Goal: Task Accomplishment & Management: Use online tool/utility

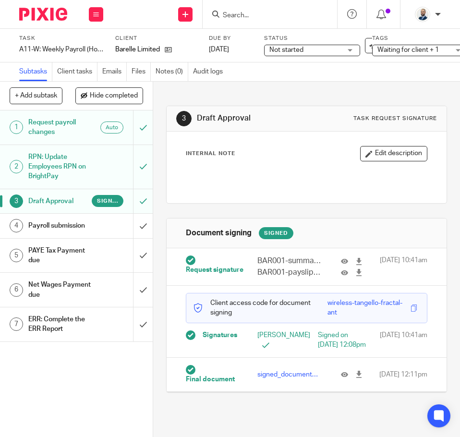
click at [126, 234] on div "+ Add subtask Hide completed Cancel + Add 1 Request payroll changes Auto 2 RPN:…" at bounding box center [230, 260] width 460 height 356
drag, startPoint x: 281, startPoint y: 334, endPoint x: 308, endPoint y: 340, distance: 28.5
click at [281, 333] on p "[PERSON_NAME]" at bounding box center [282, 341] width 49 height 20
click at [80, 233] on h1 "Payroll submission" at bounding box center [59, 226] width 63 height 14
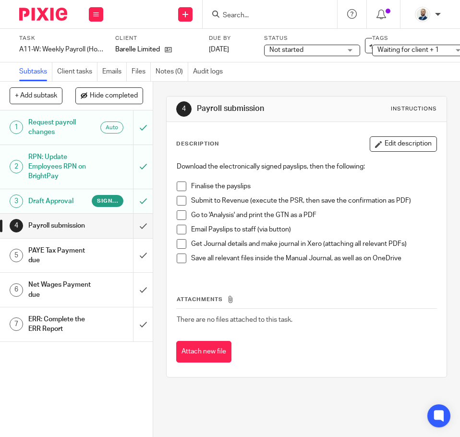
click at [177, 185] on span at bounding box center [182, 187] width 10 height 10
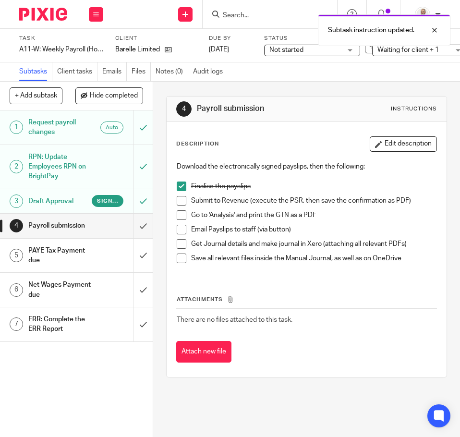
click at [179, 204] on span at bounding box center [182, 201] width 10 height 10
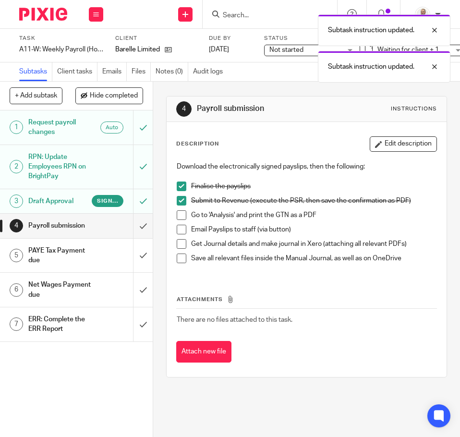
click at [179, 218] on span at bounding box center [182, 215] width 10 height 10
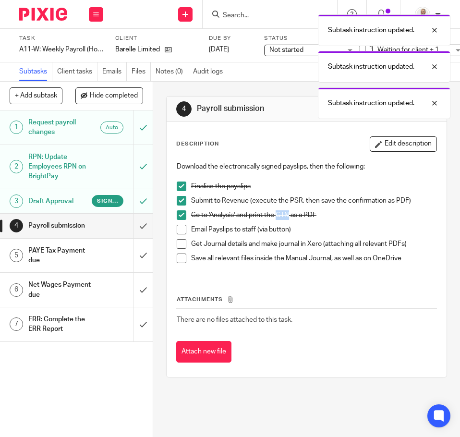
drag, startPoint x: 276, startPoint y: 216, endPoint x: 286, endPoint y: 219, distance: 11.0
click at [286, 219] on p "Go to 'Analysis' and print the GTN as a PDF" at bounding box center [314, 215] width 246 height 10
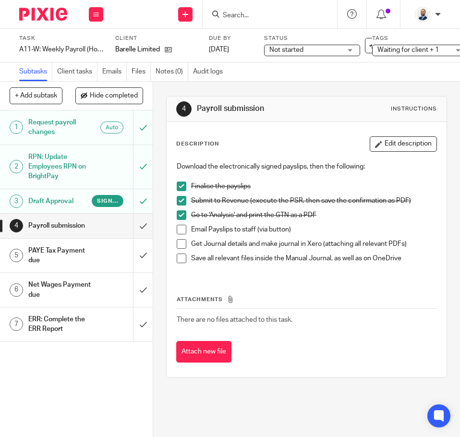
click at [209, 276] on div "Attachments There are no files attached to this task. Attach new file" at bounding box center [306, 319] width 261 height 87
click at [178, 229] on span at bounding box center [182, 230] width 10 height 10
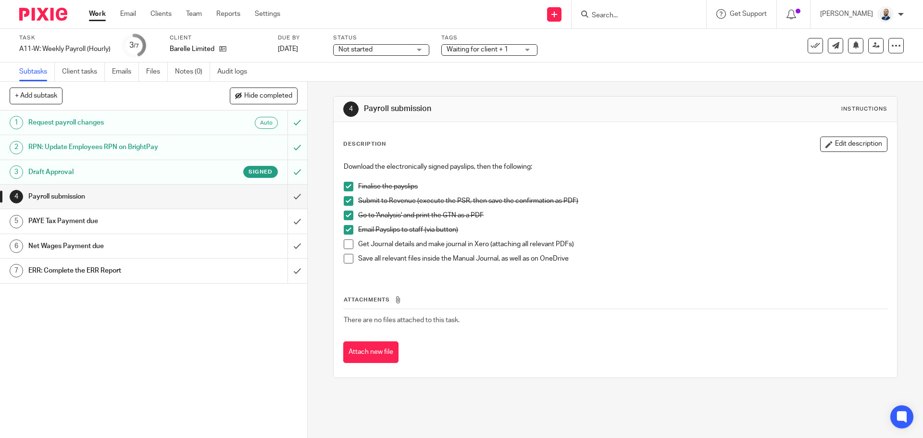
click at [344, 244] on span at bounding box center [349, 244] width 10 height 10
click at [344, 259] on span at bounding box center [349, 259] width 10 height 10
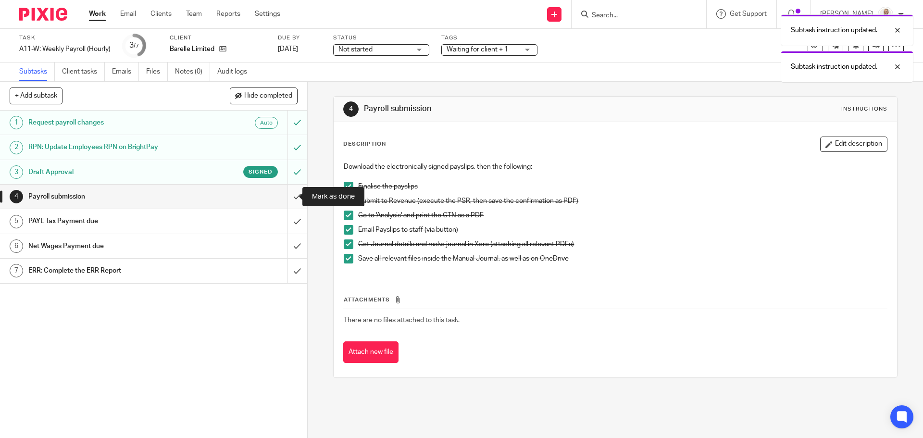
click at [285, 194] on input "submit" at bounding box center [153, 197] width 307 height 24
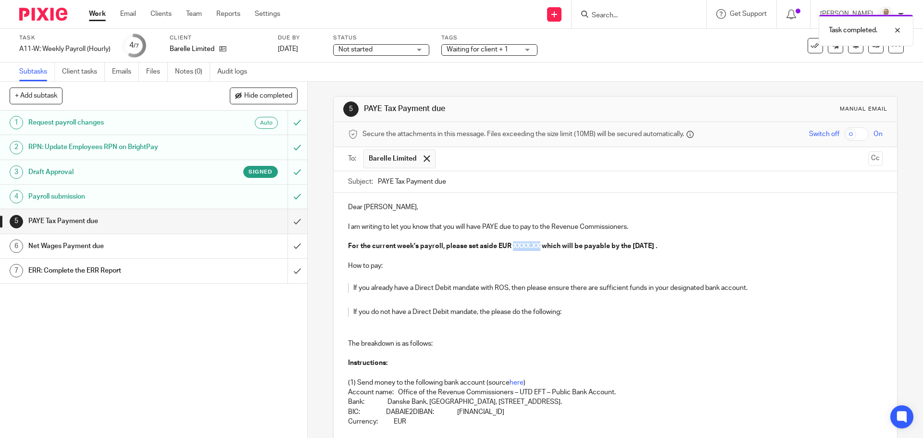
drag, startPoint x: 512, startPoint y: 245, endPoint x: 539, endPoint y: 246, distance: 26.9
click at [539, 246] on strong "For the current week's payroll, please set aside EUR XXXX.XX which will be paya…" at bounding box center [502, 246] width 309 height 7
paste div
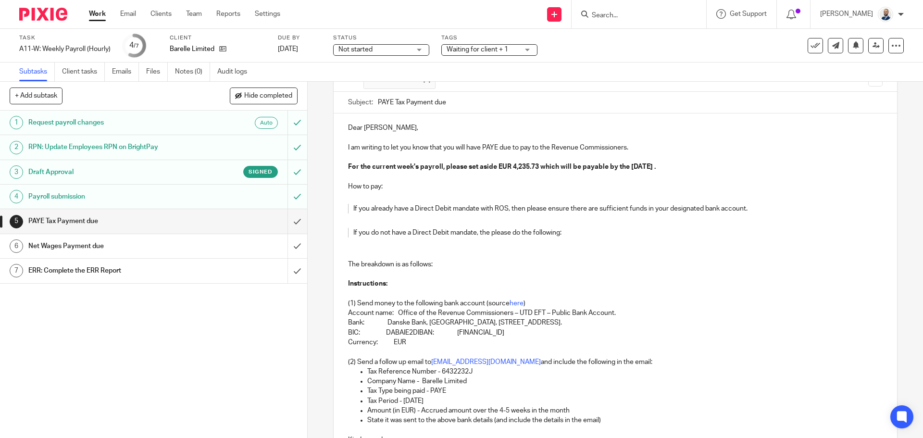
scroll to position [189, 0]
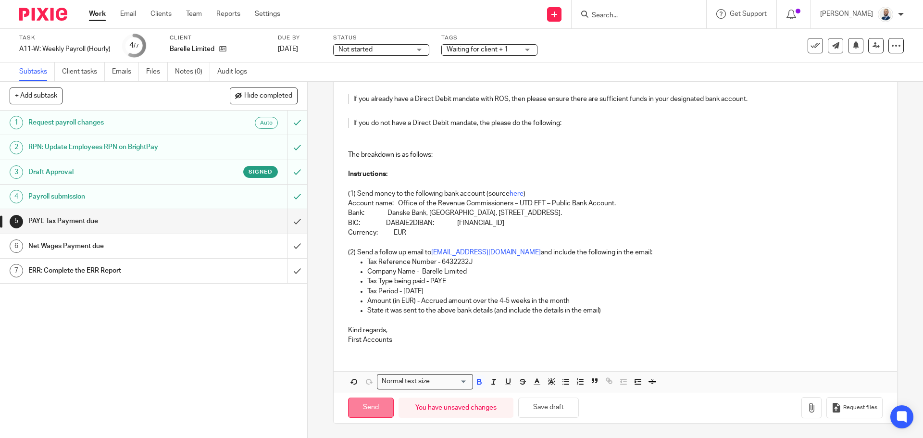
click at [362, 405] on input "Send" at bounding box center [371, 407] width 46 height 21
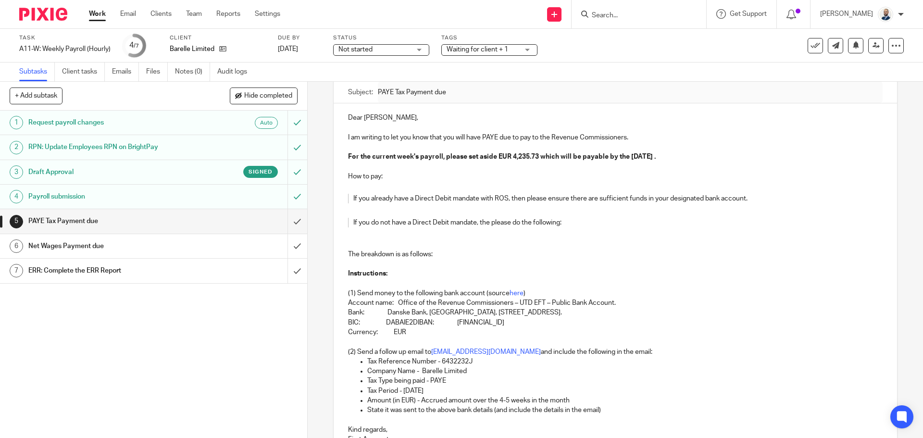
scroll to position [0, 0]
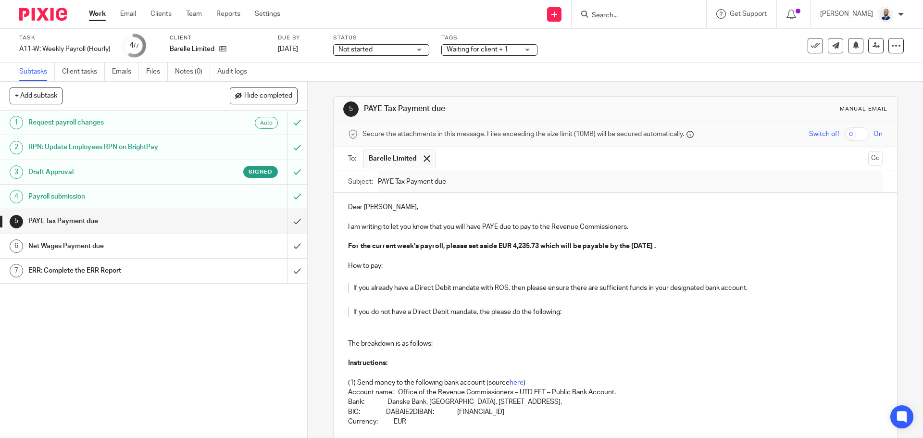
type input "Sent"
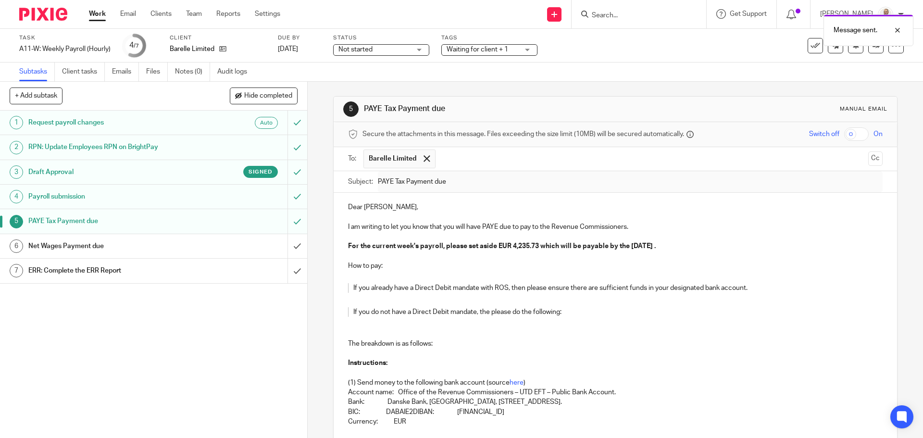
click at [213, 246] on div "Net Wages Payment due" at bounding box center [152, 246] width 249 height 14
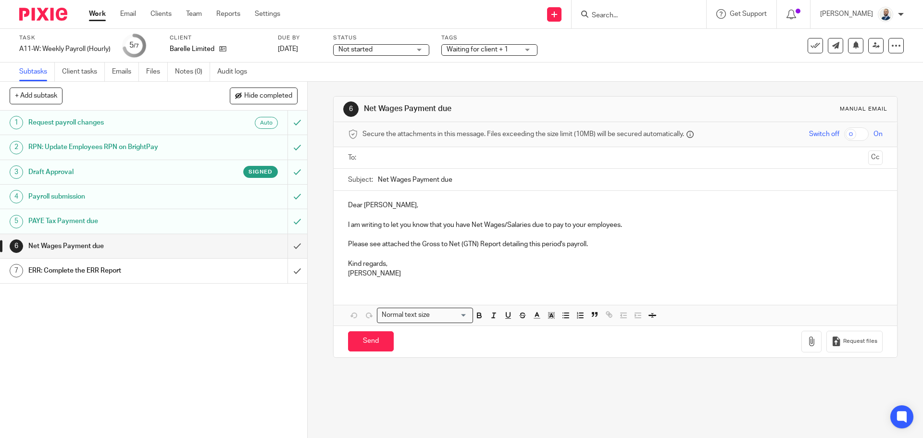
click at [437, 162] on input "text" at bounding box center [615, 157] width 498 height 11
click at [434, 154] on input "text" at bounding box center [615, 157] width 498 height 11
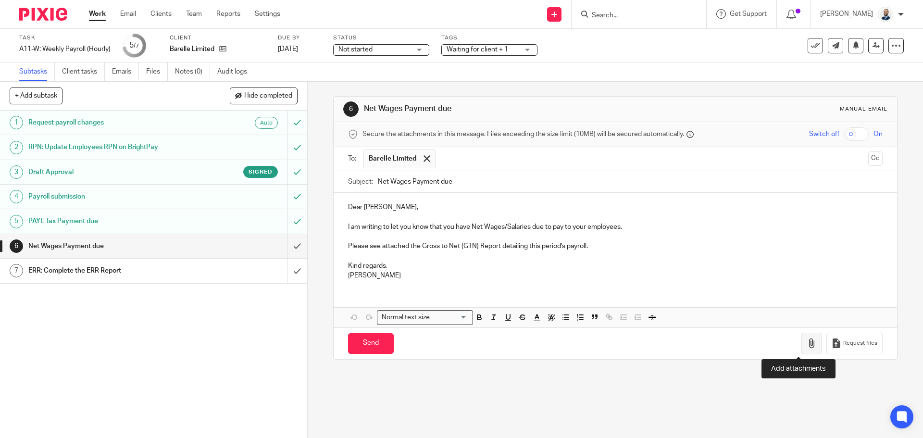
click at [806, 345] on icon "button" at bounding box center [811, 343] width 10 height 10
click at [804, 352] on button "button" at bounding box center [811, 343] width 20 height 22
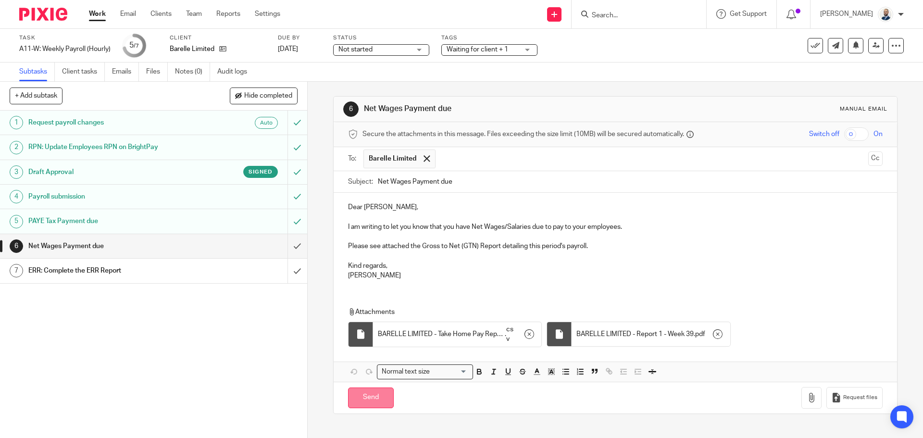
click at [368, 404] on input "Send" at bounding box center [371, 397] width 46 height 21
type input "Sent"
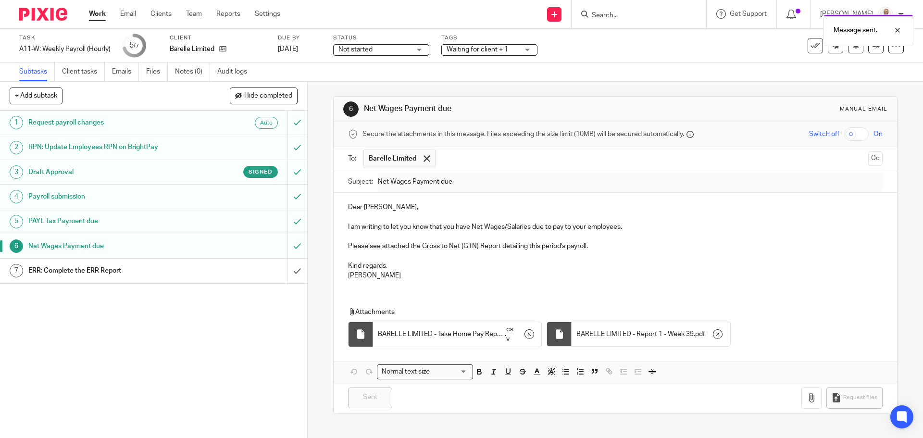
click at [192, 273] on div "ERR: Complete the ERR Report" at bounding box center [152, 270] width 249 height 14
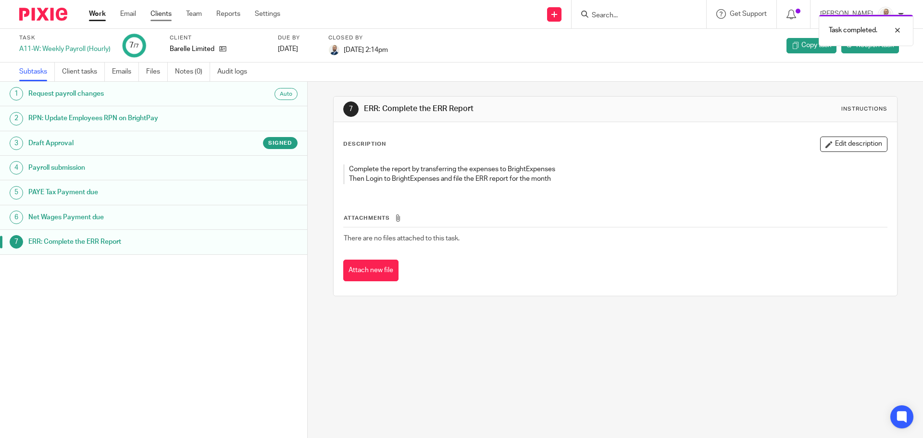
click at [169, 12] on link "Clients" at bounding box center [160, 14] width 21 height 10
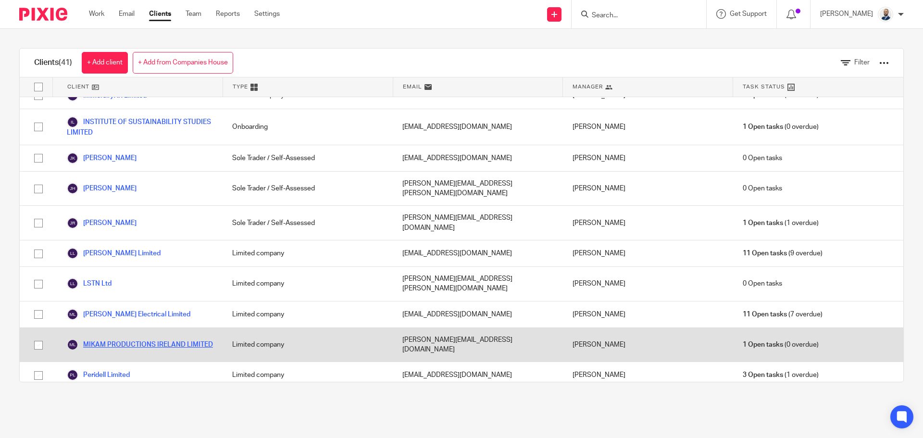
scroll to position [511, 0]
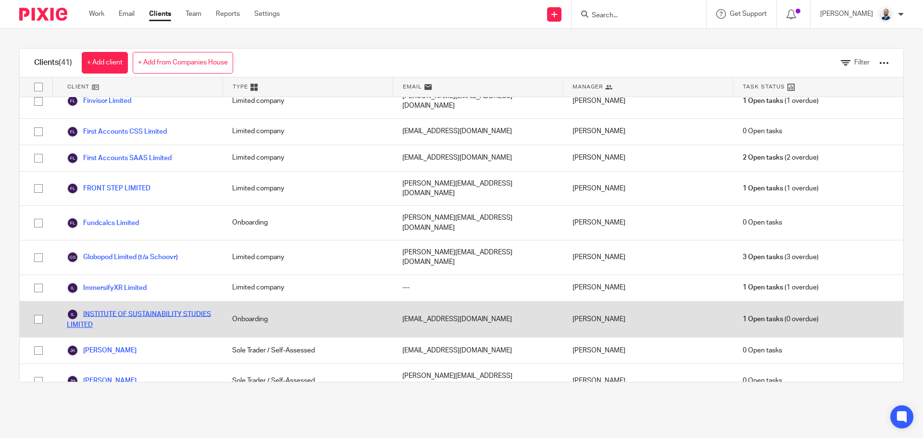
click at [118, 308] on link "INSTITUTE OF SUSTAINABILITY STUDIES LIMITED" at bounding box center [140, 318] width 146 height 21
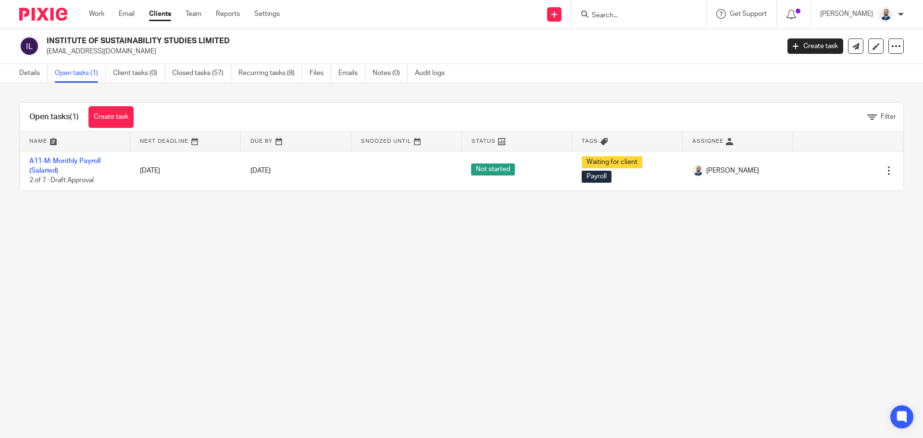
click at [57, 166] on td "A11-M: Monthly Payroll (Salaried) 2 of 7 · Draft Approval" at bounding box center [75, 170] width 111 height 39
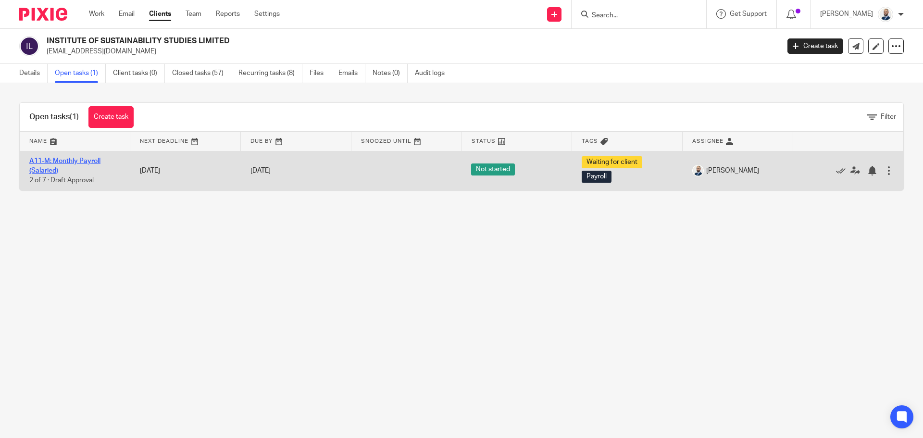
click at [48, 167] on link "A11-M: Monthly Payroll (Salaried)" at bounding box center [64, 166] width 71 height 16
